Goal: Information Seeking & Learning: Learn about a topic

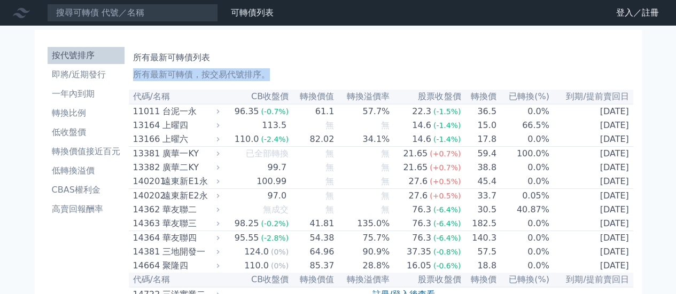
drag, startPoint x: 600, startPoint y: 63, endPoint x: 608, endPoint y: 65, distance: 8.2
click at [608, 65] on div "所有最新可轉債列表 所有最新可轉債，按交易代號排序。" at bounding box center [381, 64] width 496 height 34
click at [628, 11] on link "登入／註冊" at bounding box center [638, 12] width 60 height 17
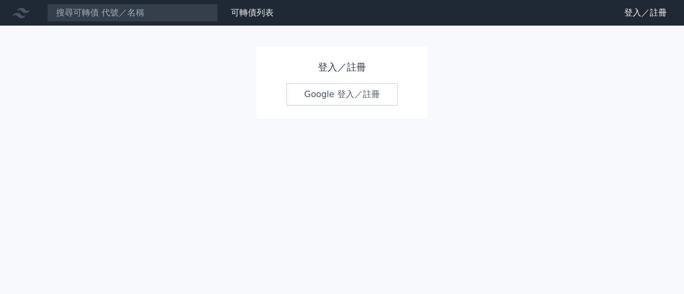
click at [336, 94] on link "Google 登入／註冊" at bounding box center [341, 94] width 111 height 22
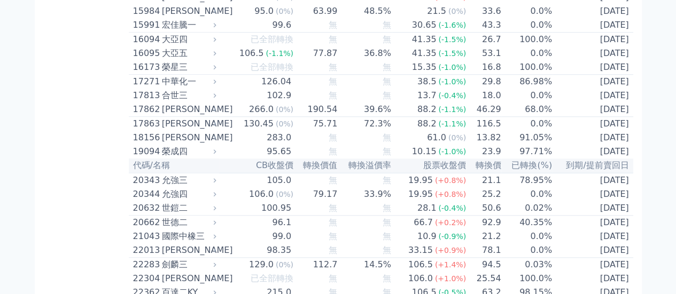
scroll to position [5911, 0]
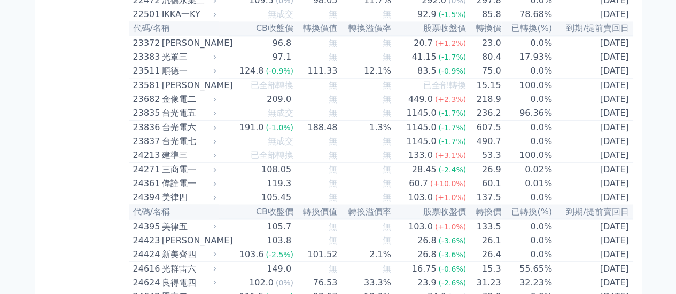
scroll to position [962, 0]
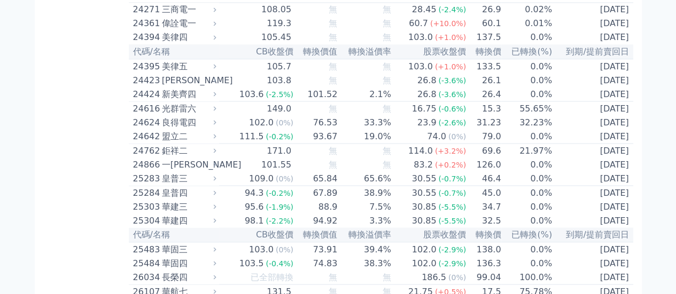
drag, startPoint x: 105, startPoint y: 134, endPoint x: 104, endPoint y: 128, distance: 6.0
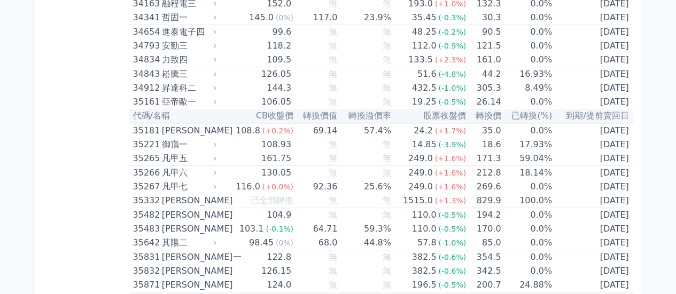
scroll to position [2091, 0]
